Goal: Task Accomplishment & Management: Use online tool/utility

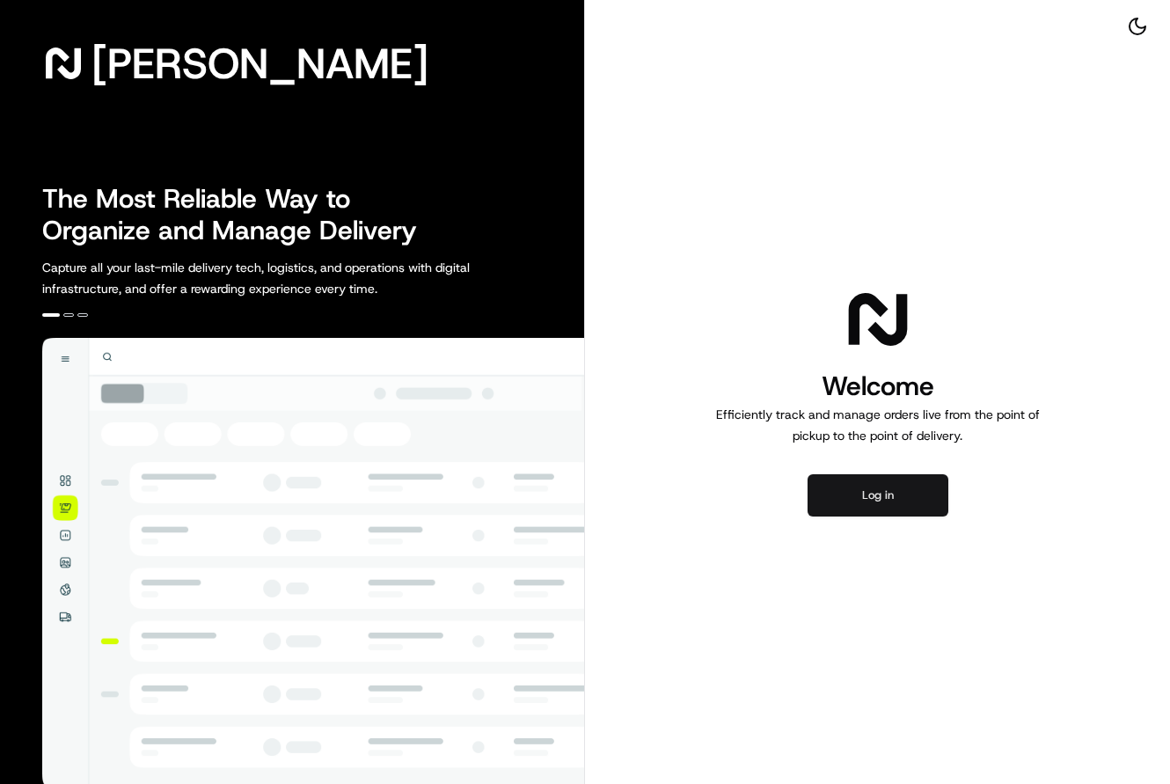
click at [867, 487] on button "Log in" at bounding box center [878, 495] width 141 height 42
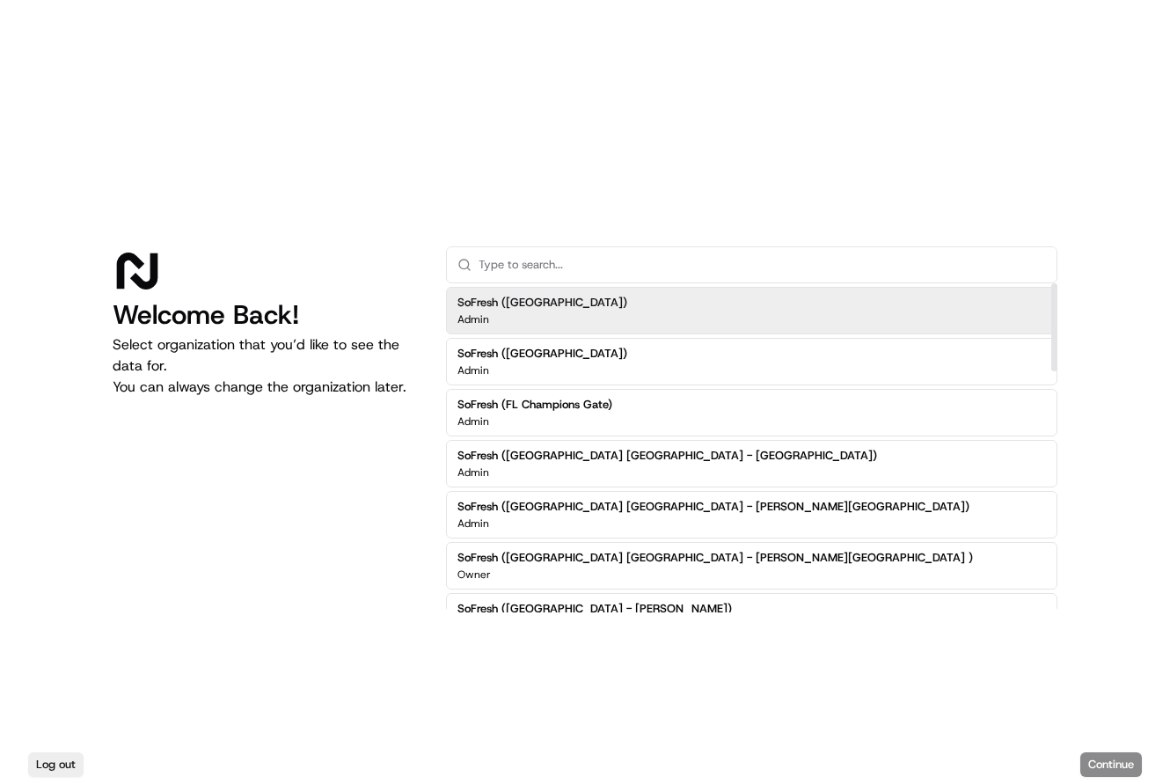
click at [578, 266] on input "text" at bounding box center [763, 264] width 568 height 35
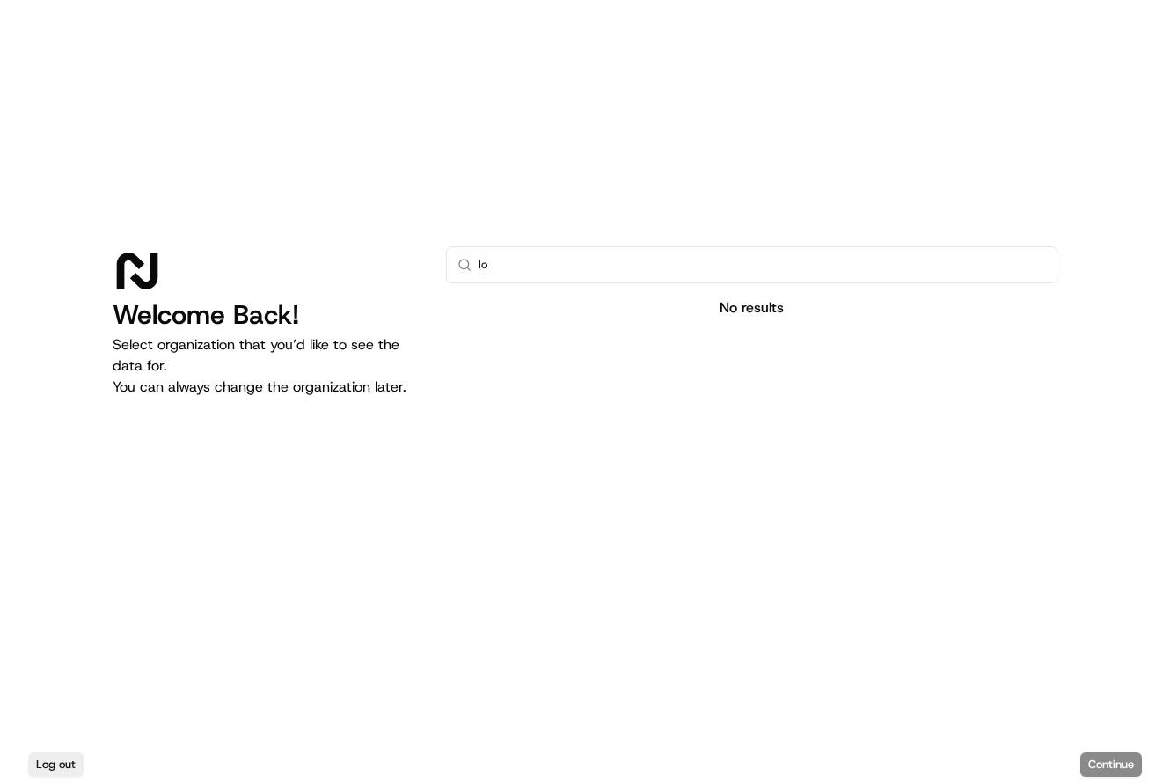
type input "l"
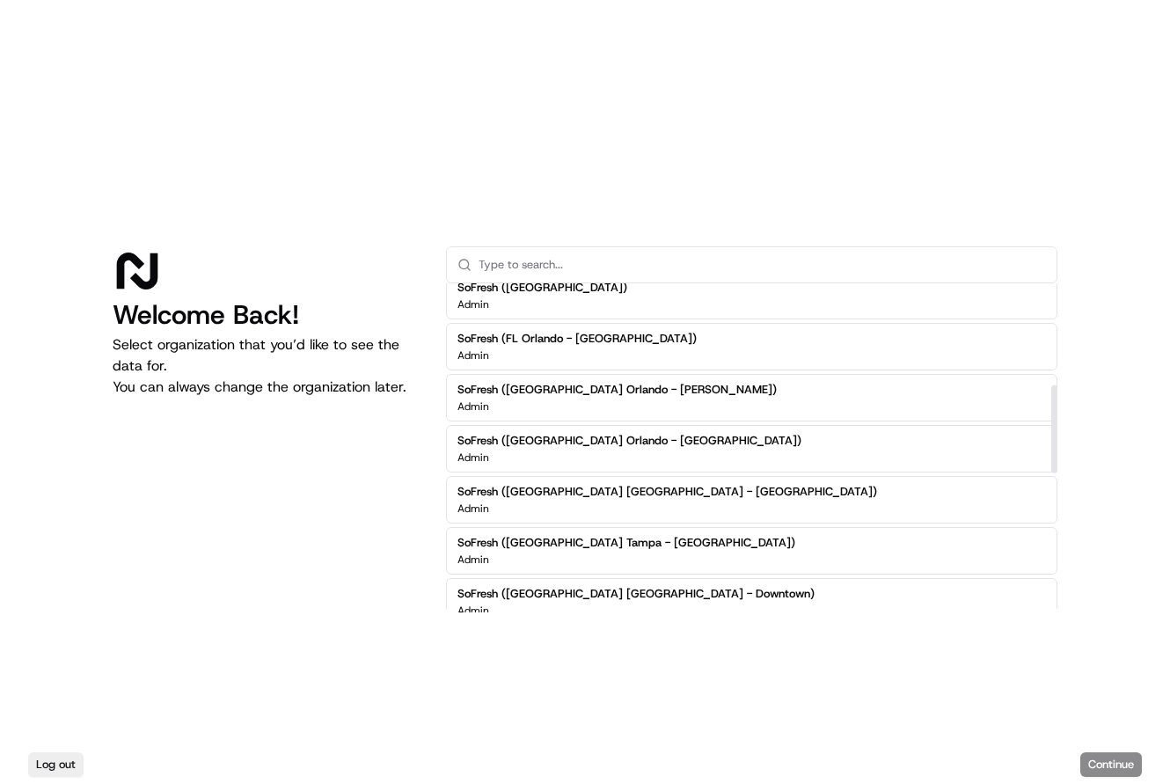
scroll to position [385, 0]
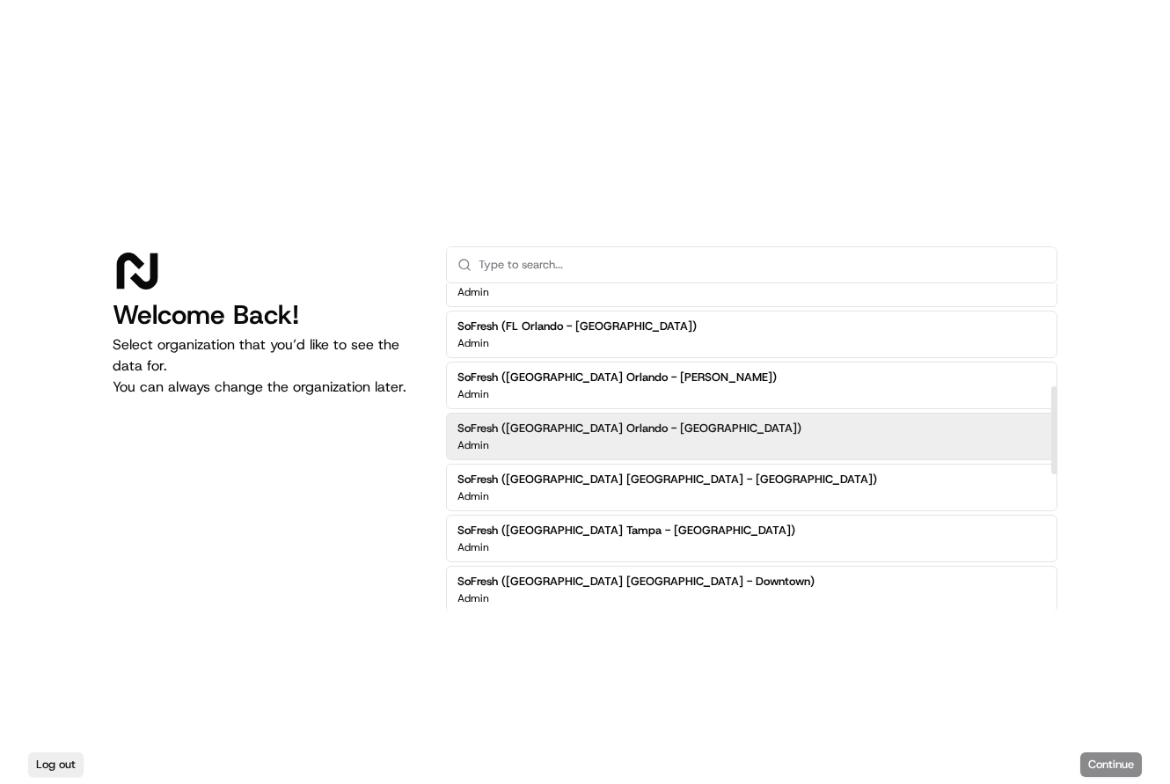
click at [686, 422] on div "SoFresh (FL Orlando - Publix Springs Plaza) Admin" at bounding box center [752, 437] width 612 height 48
click at [651, 433] on h2 "SoFresh (FL Orlando - Publix Springs Plaza)" at bounding box center [630, 429] width 344 height 16
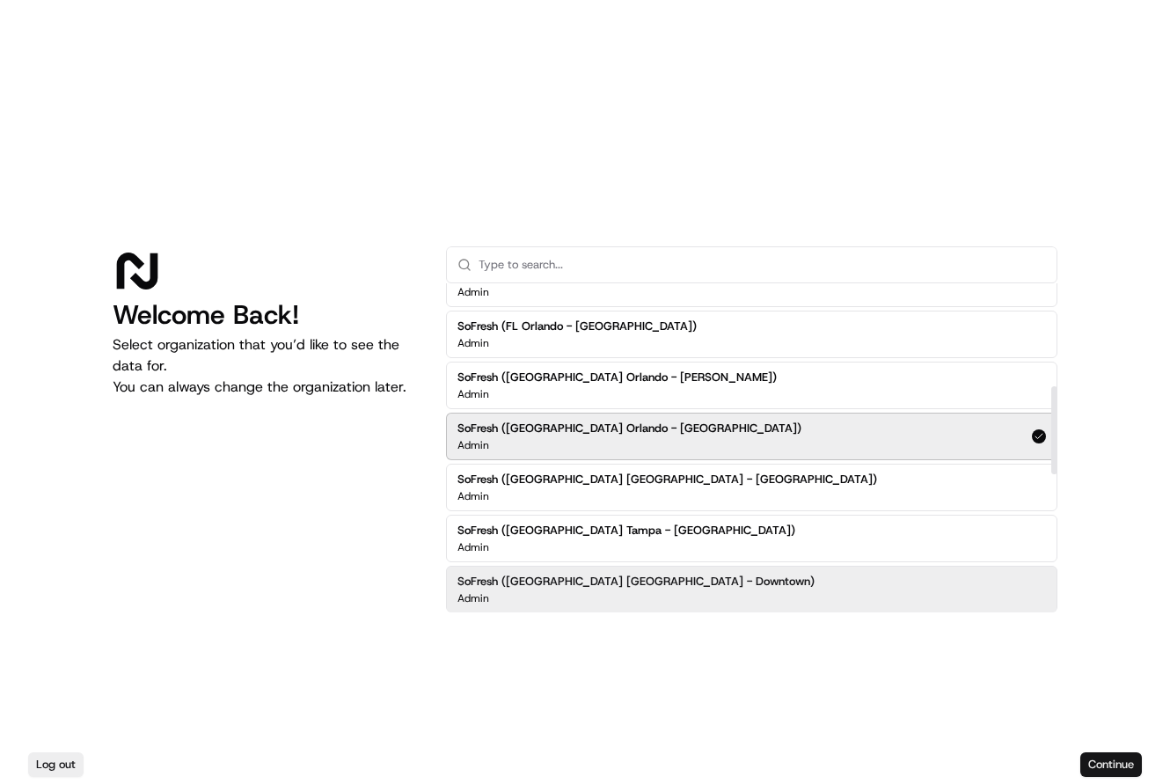
click at [1111, 767] on button "Continue" at bounding box center [1111, 764] width 62 height 25
